Goal: Find specific page/section

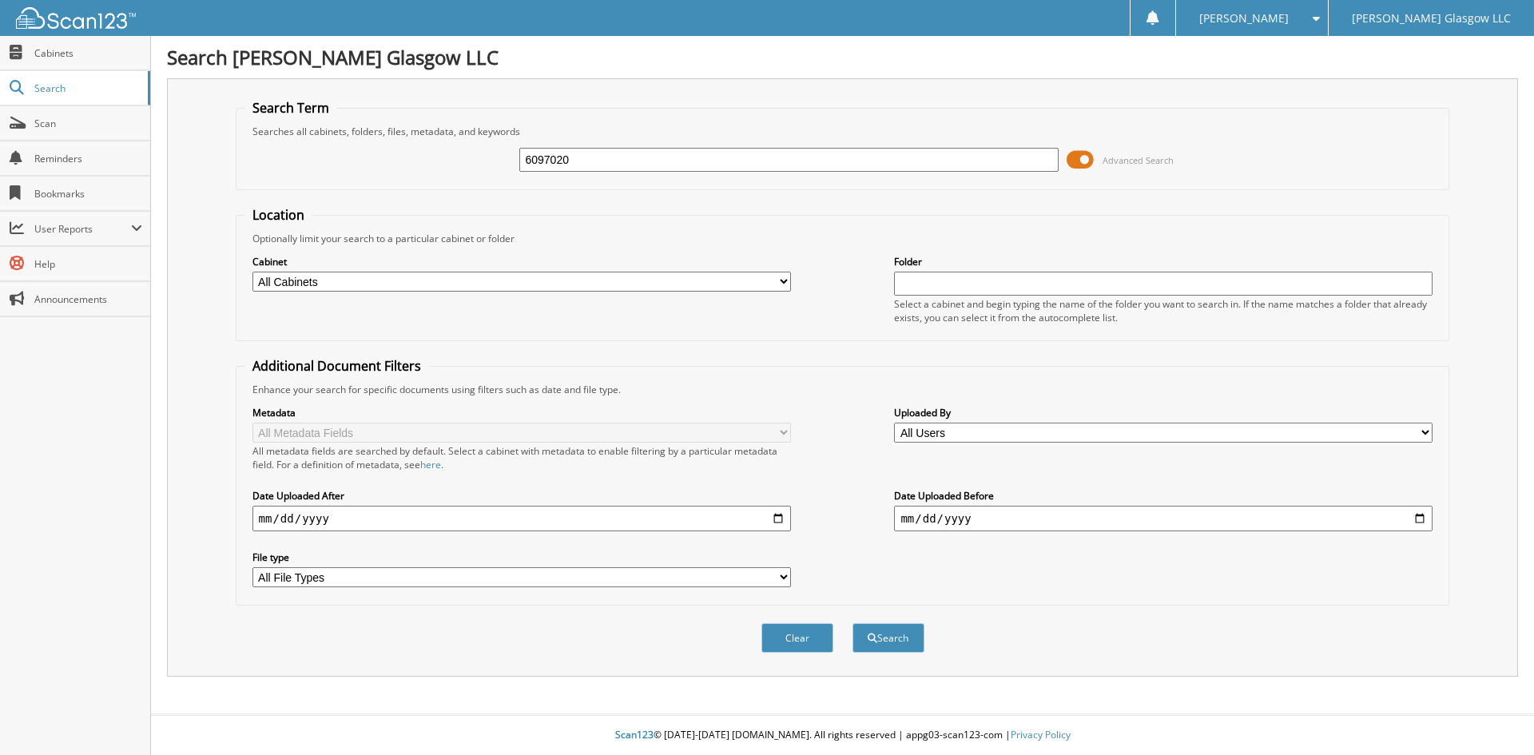
type input "6097020"
click at [853, 623] on button "Search" at bounding box center [889, 638] width 72 height 30
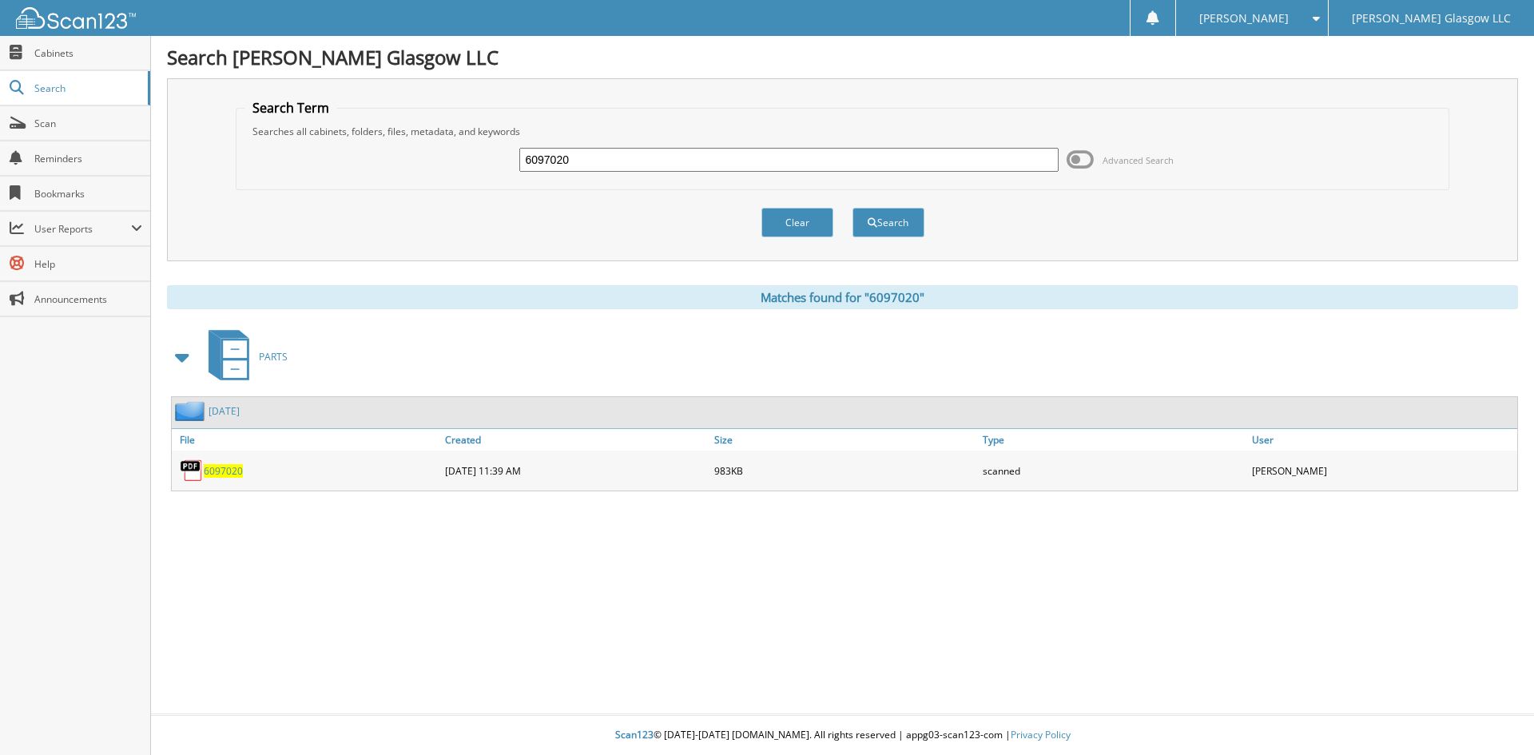
click at [228, 468] on span "6097020" at bounding box center [223, 471] width 39 height 14
click at [786, 225] on button "Clear" at bounding box center [797, 223] width 72 height 30
